Goal: Check status: Check status

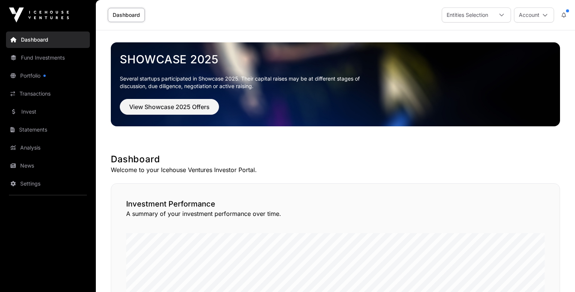
click at [45, 75] on div at bounding box center [44, 76] width 2 height 2
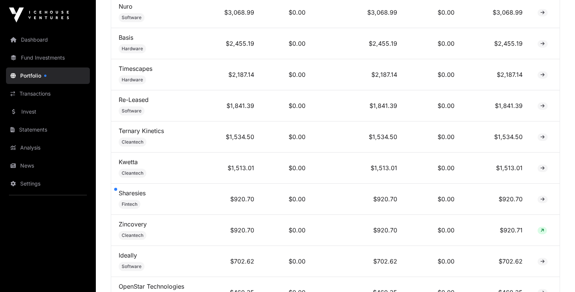
scroll to position [496, 0]
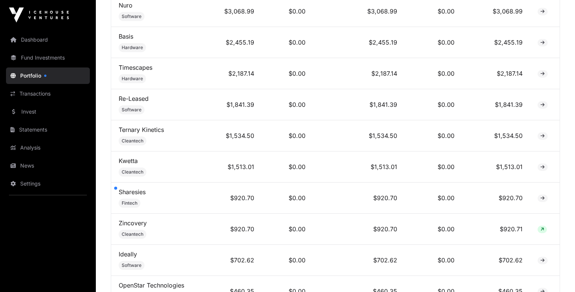
click at [225, 192] on td "$920.70" at bounding box center [234, 197] width 56 height 31
click at [197, 194] on td "Sharesies Fintech" at bounding box center [158, 197] width 95 height 31
click at [542, 197] on icon at bounding box center [543, 198] width 4 height 4
click at [543, 196] on icon at bounding box center [543, 198] width 4 height 4
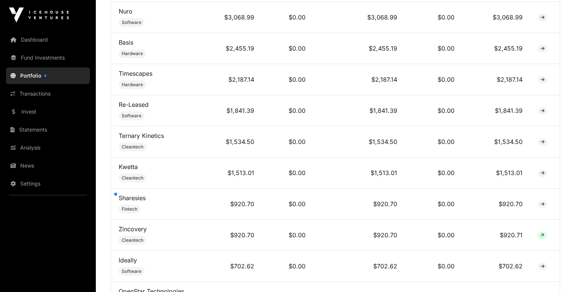
scroll to position [0, 0]
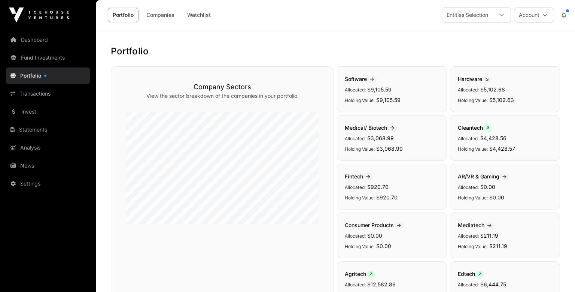
click at [37, 75] on link "Portfolio" at bounding box center [48, 75] width 84 height 16
click at [564, 12] on icon at bounding box center [564, 14] width 4 height 5
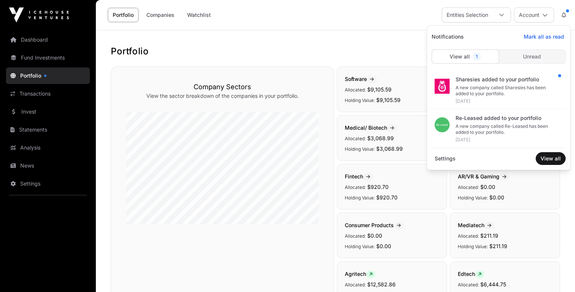
click at [505, 91] on div "A new company called Sharesies has been added to your portfolio." at bounding box center [508, 91] width 104 height 12
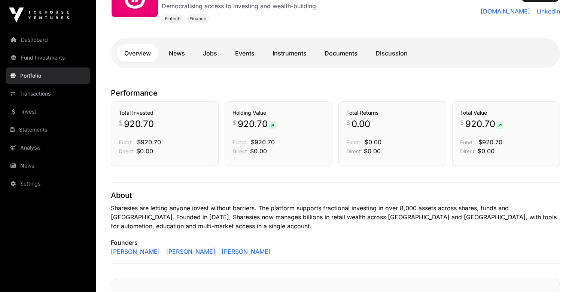
scroll to position [125, 0]
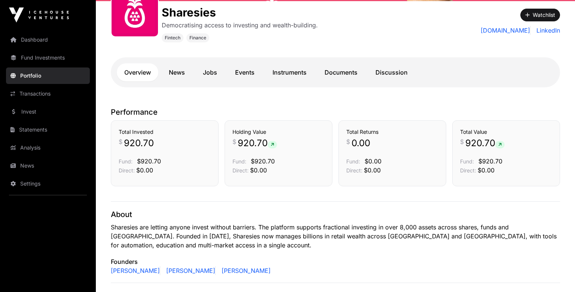
click at [303, 71] on link "Instruments" at bounding box center [289, 72] width 49 height 18
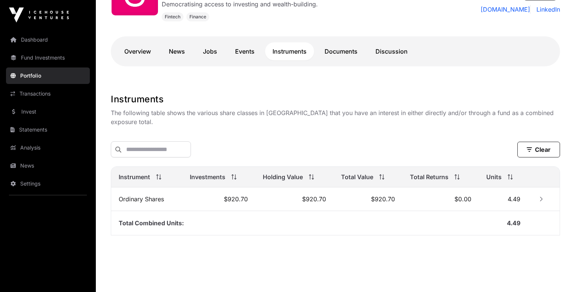
scroll to position [153, 0]
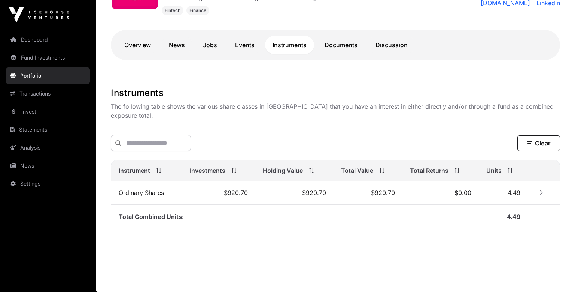
click at [261, 197] on td "$920.70" at bounding box center [294, 193] width 78 height 24
click at [549, 192] on td at bounding box center [544, 193] width 32 height 24
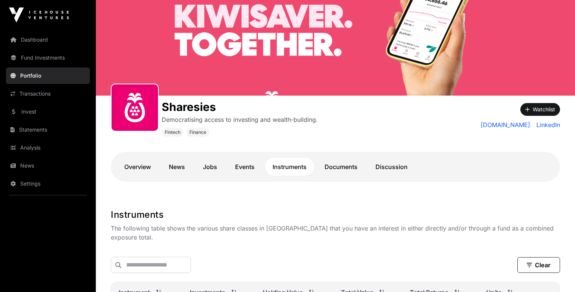
scroll to position [0, 0]
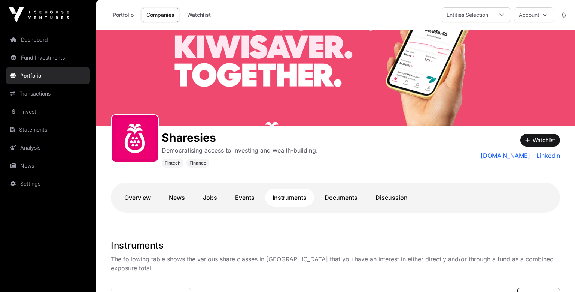
click at [389, 196] on link "Discussion" at bounding box center [391, 197] width 47 height 18
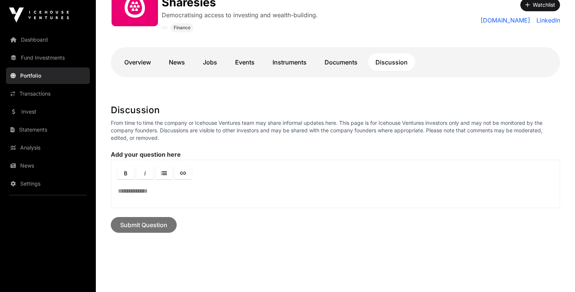
scroll to position [169, 0]
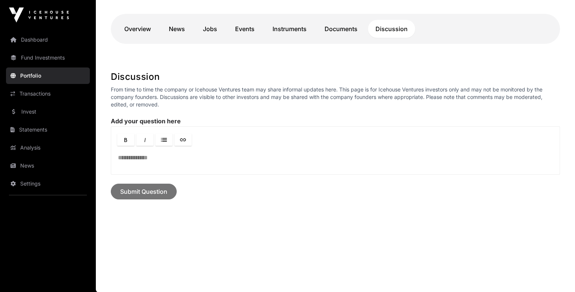
click at [38, 37] on link "Dashboard" at bounding box center [48, 39] width 84 height 16
